Goal: Task Accomplishment & Management: Use online tool/utility

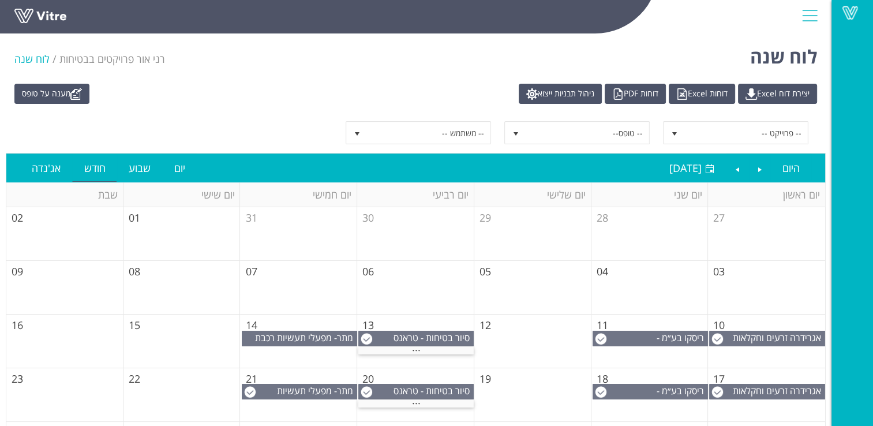
scroll to position [106, 0]
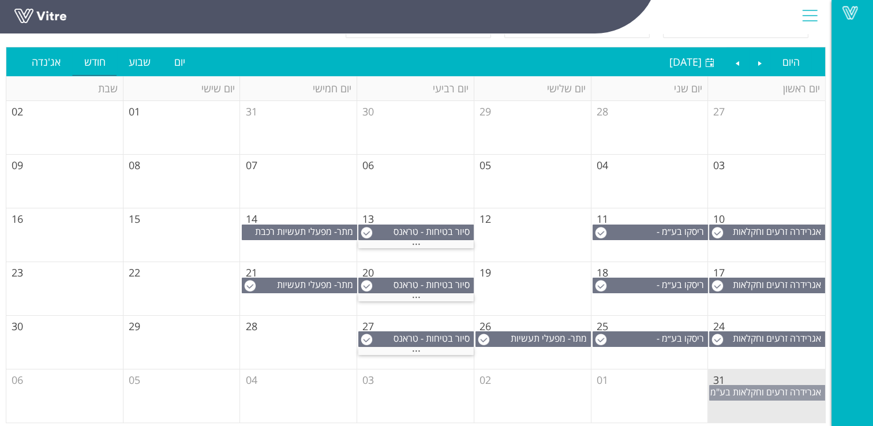
click at [762, 388] on span "אגרידרה זרעים וחקלאות בע"מ" at bounding box center [765, 391] width 111 height 13
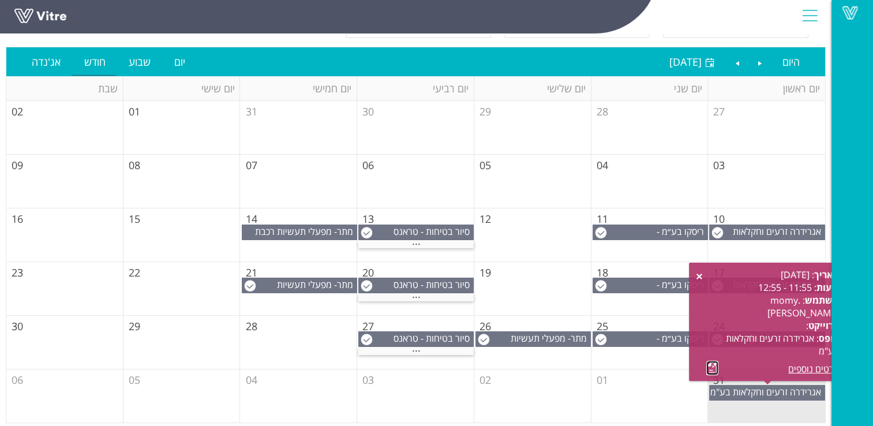
click at [712, 366] on link at bounding box center [712, 368] width 12 height 14
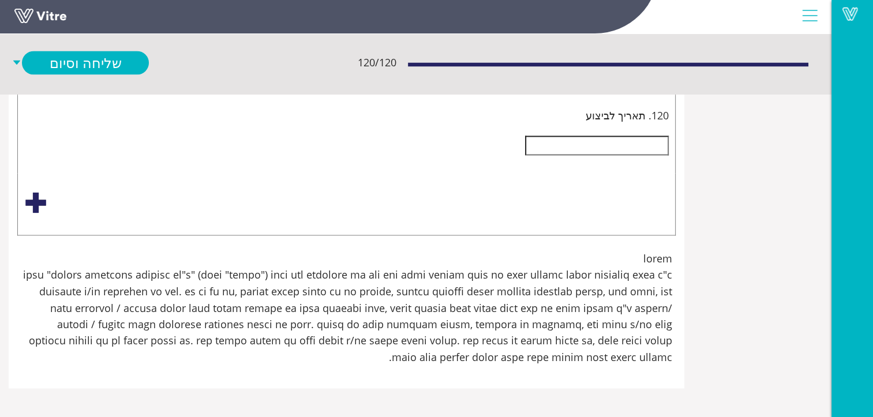
scroll to position [34246, -145]
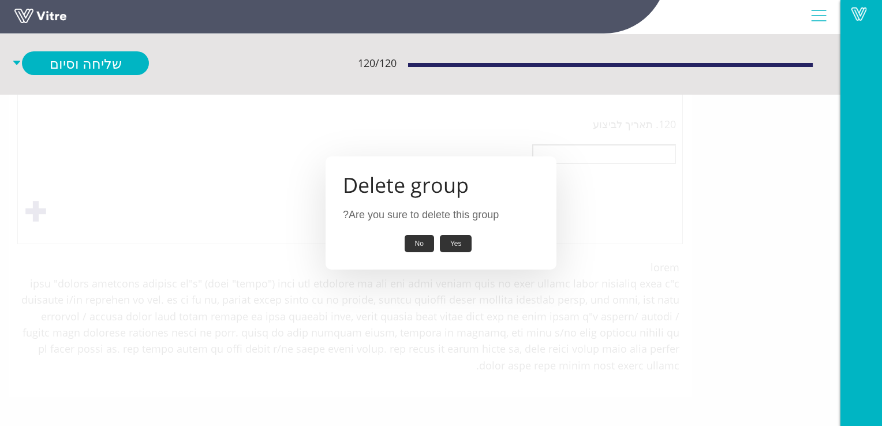
click at [459, 243] on button "Yes" at bounding box center [456, 244] width 32 height 18
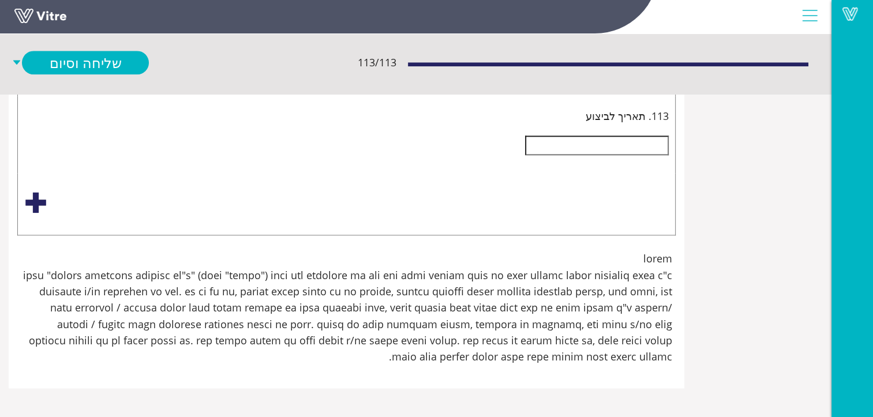
scroll to position [31625, -145]
